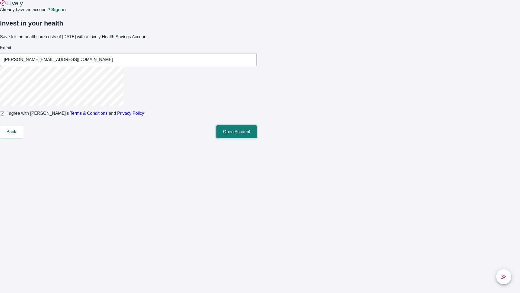
click at [257, 138] on button "Open Account" at bounding box center [236, 131] width 40 height 13
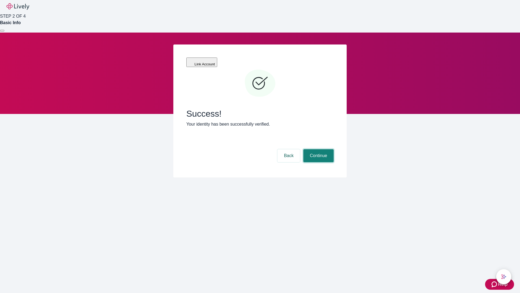
click at [318, 149] on button "Continue" at bounding box center [318, 155] width 30 height 13
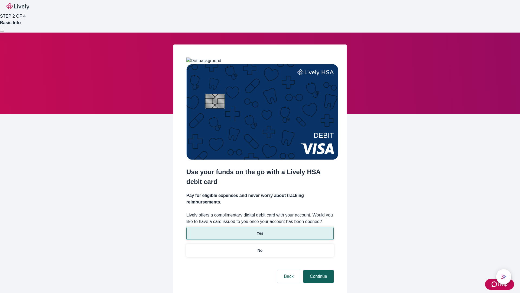
click at [260, 230] on p "Yes" at bounding box center [260, 233] width 7 height 6
click at [318, 270] on button "Continue" at bounding box center [318, 276] width 30 height 13
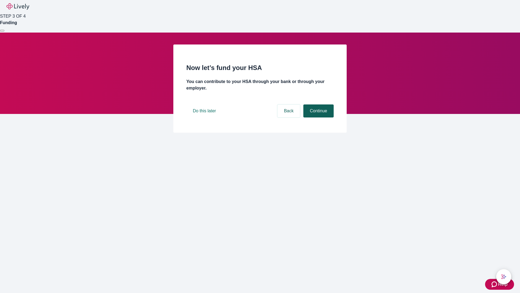
click at [318, 117] on button "Continue" at bounding box center [318, 110] width 30 height 13
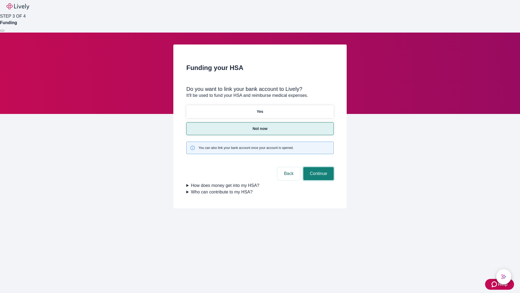
click at [318, 167] on button "Continue" at bounding box center [318, 173] width 30 height 13
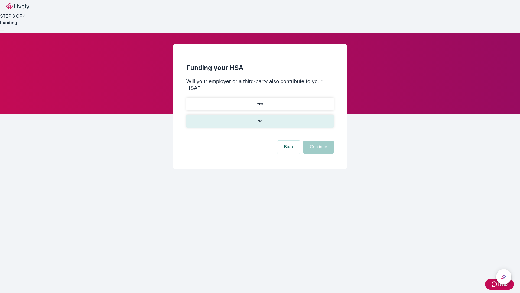
click at [260, 118] on p "No" at bounding box center [260, 121] width 5 height 6
click at [318, 140] on button "Continue" at bounding box center [318, 146] width 30 height 13
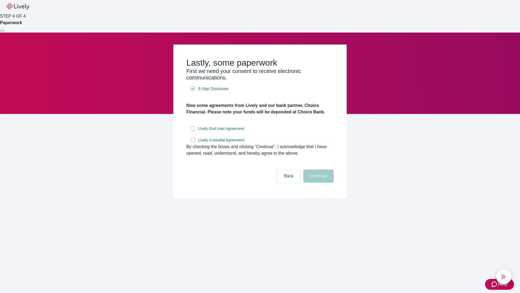
click at [193, 131] on input "Lively End User Agreement" at bounding box center [193, 128] width 4 height 4
checkbox input "true"
click at [193, 142] on input "Lively Custodial Agreement" at bounding box center [193, 140] width 4 height 4
checkbox input "true"
click at [318, 182] on button "Continue" at bounding box center [318, 175] width 30 height 13
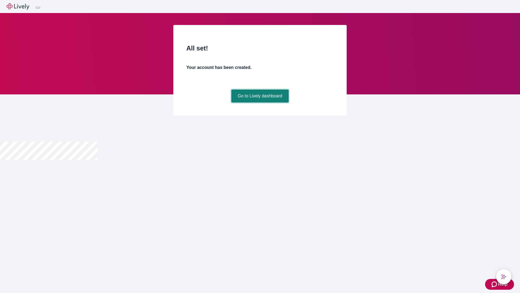
click at [260, 102] on link "Go to Lively dashboard" at bounding box center [260, 95] width 58 height 13
